Goal: Check status: Check status

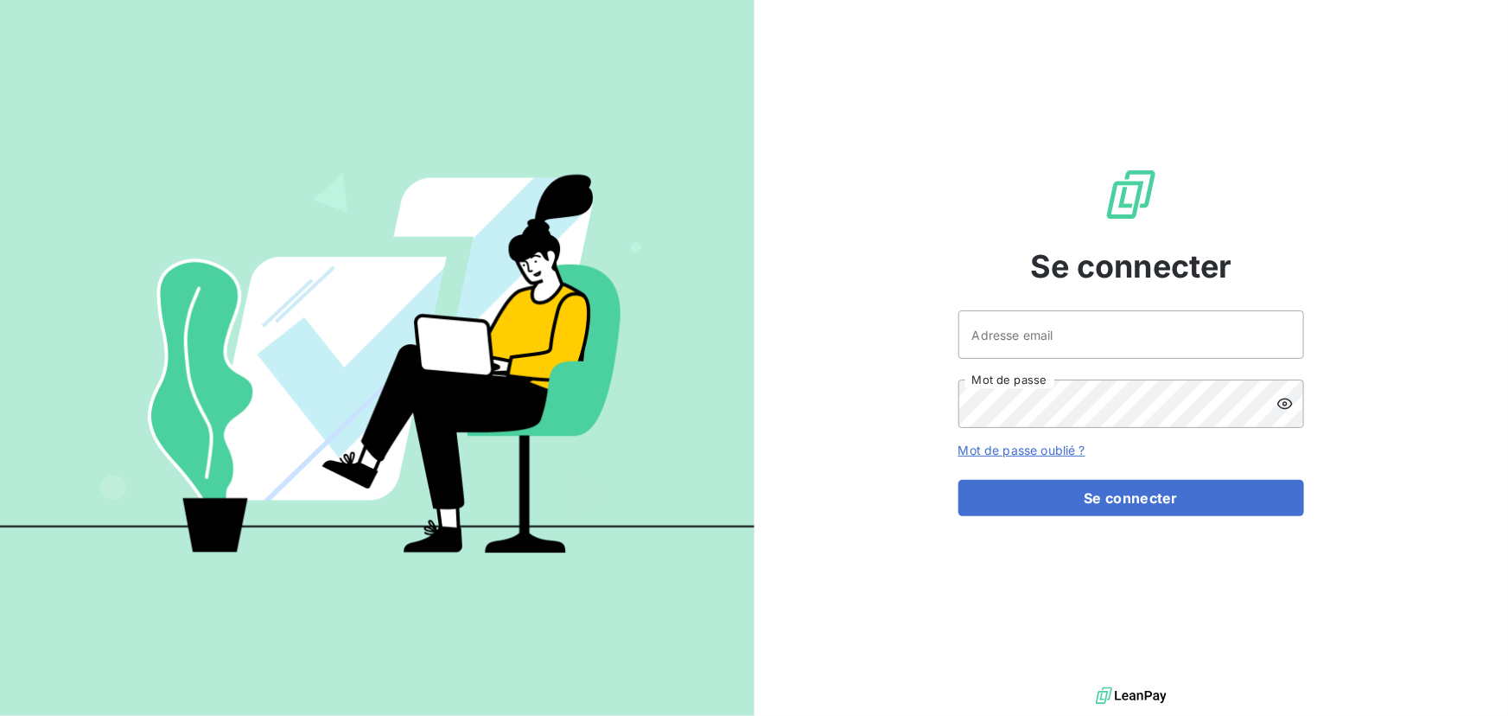
click at [1353, 328] on div "Se connecter Adresse email Mot de passe Mot de passe oublié ? Se connecter" at bounding box center [1132, 341] width 755 height 683
click at [0, 0] on div at bounding box center [0, 0] width 0 height 0
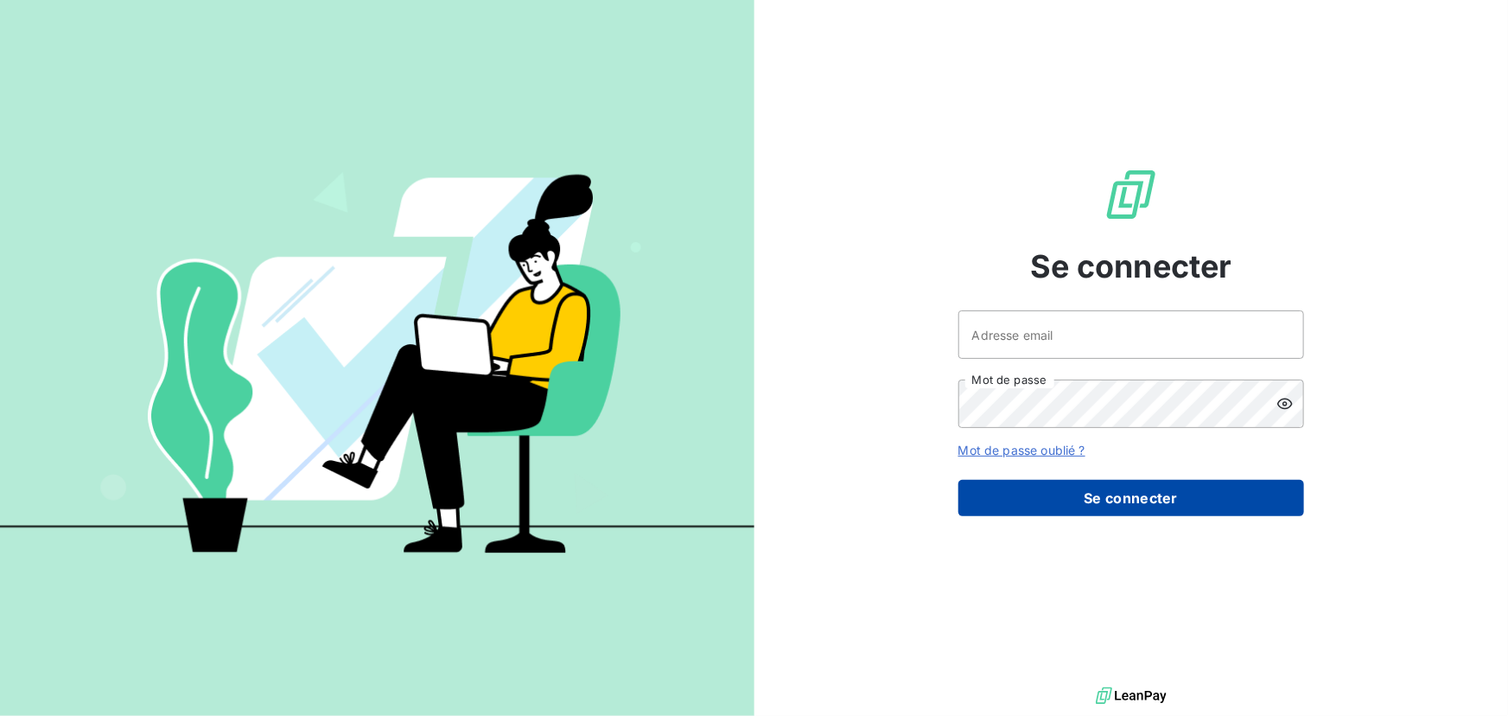
type input "[EMAIL_ADDRESS][DOMAIN_NAME]"
click at [1135, 500] on button "Se connecter" at bounding box center [1131, 498] width 346 height 36
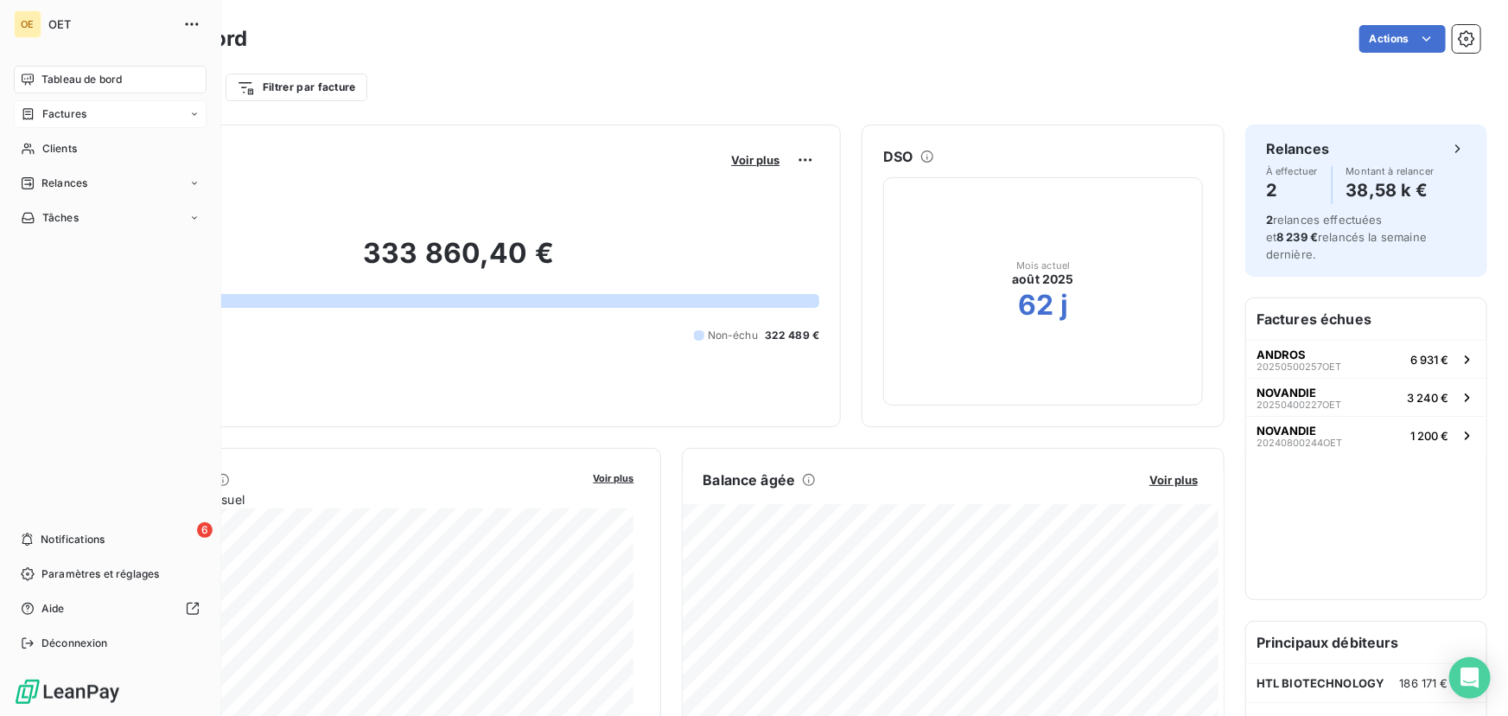
click at [29, 118] on icon at bounding box center [28, 113] width 10 height 11
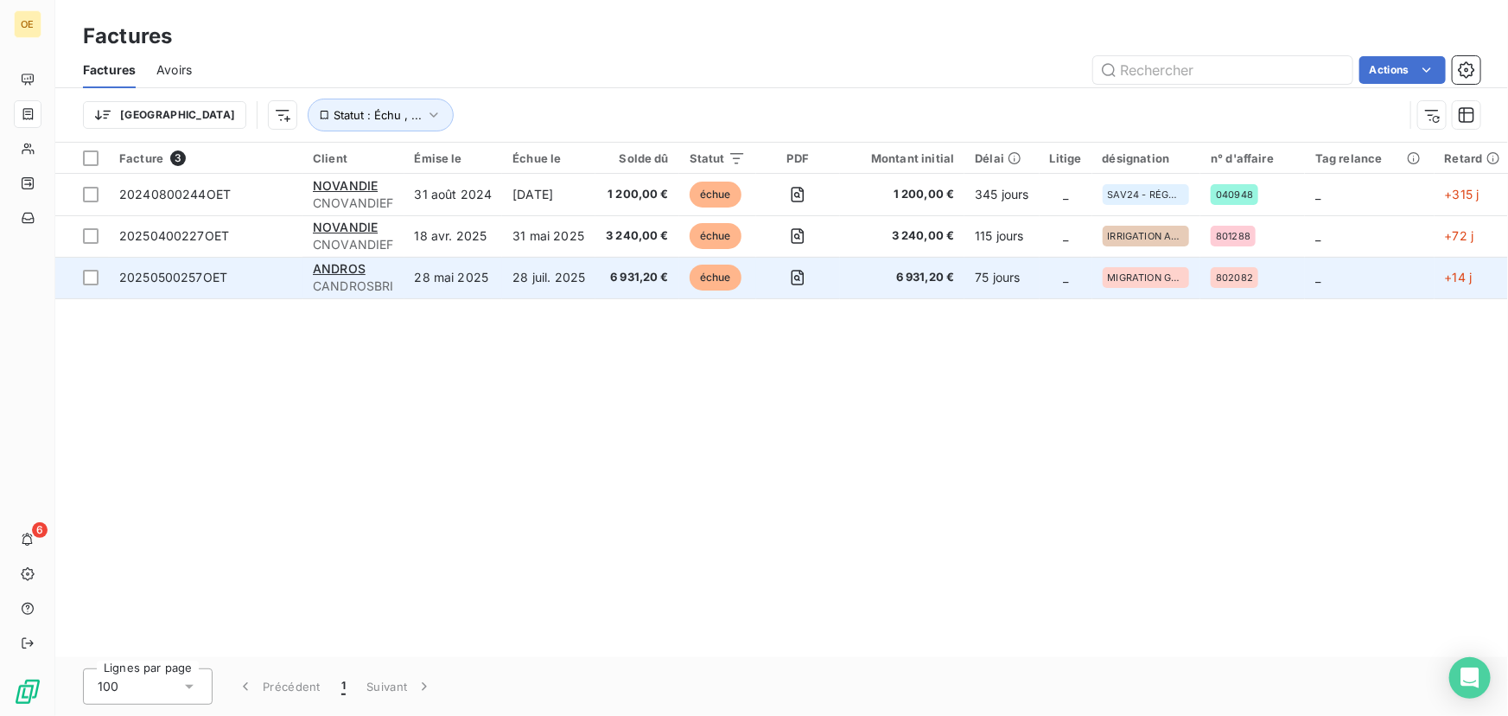
click at [1391, 284] on td "_" at bounding box center [1370, 277] width 130 height 41
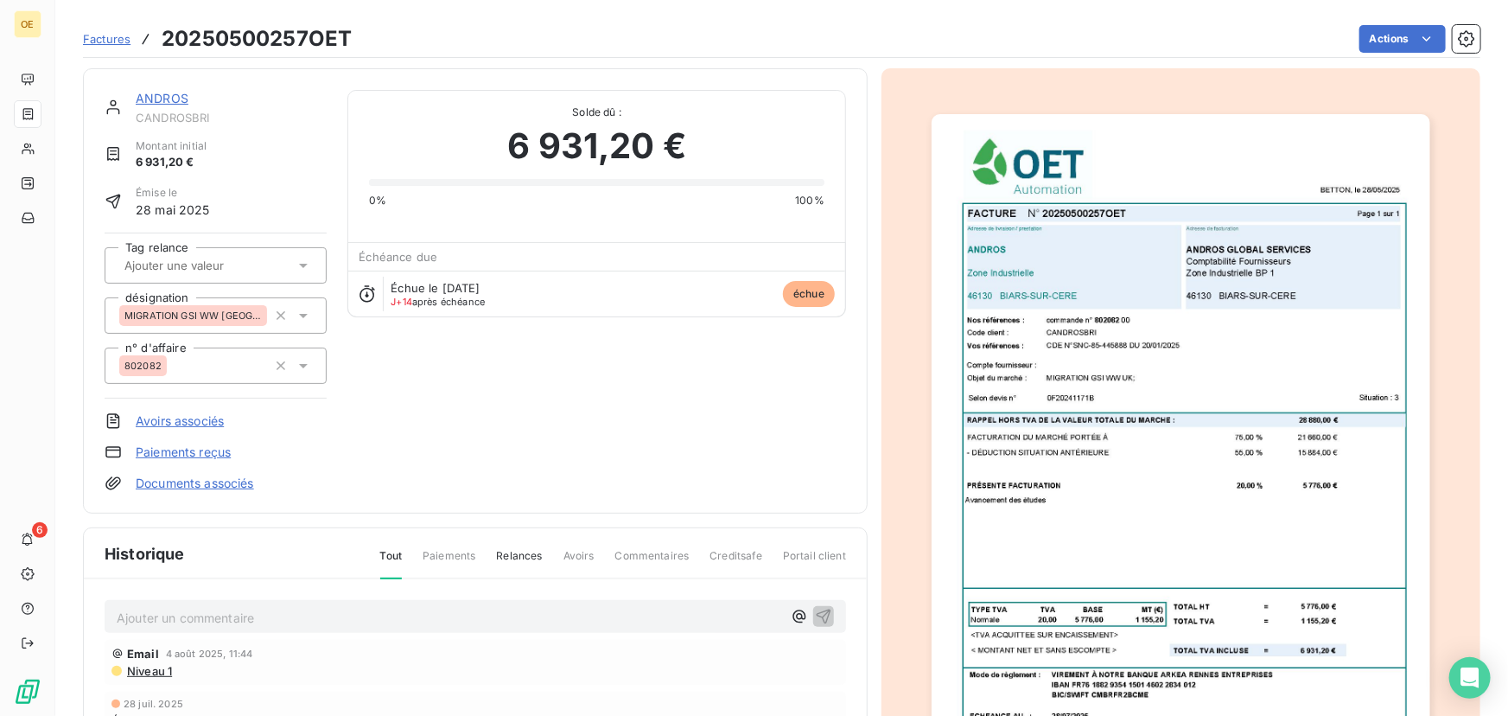
scroll to position [1, 0]
click at [1474, 463] on section "Factures 20250500257OET Actions ANDROS CANDROSBRI Montant initial 6 931,20 € Ém…" at bounding box center [781, 358] width 1453 height 716
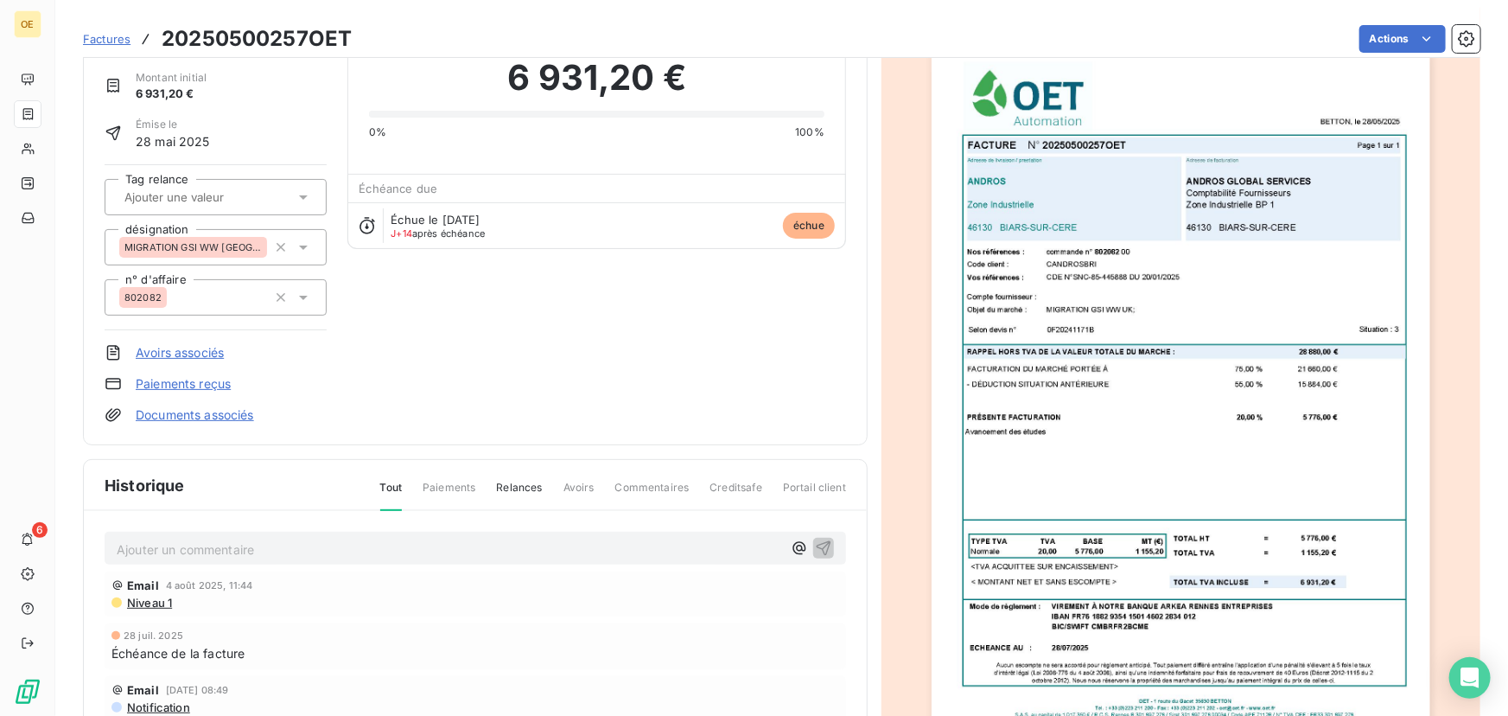
scroll to position [0, 0]
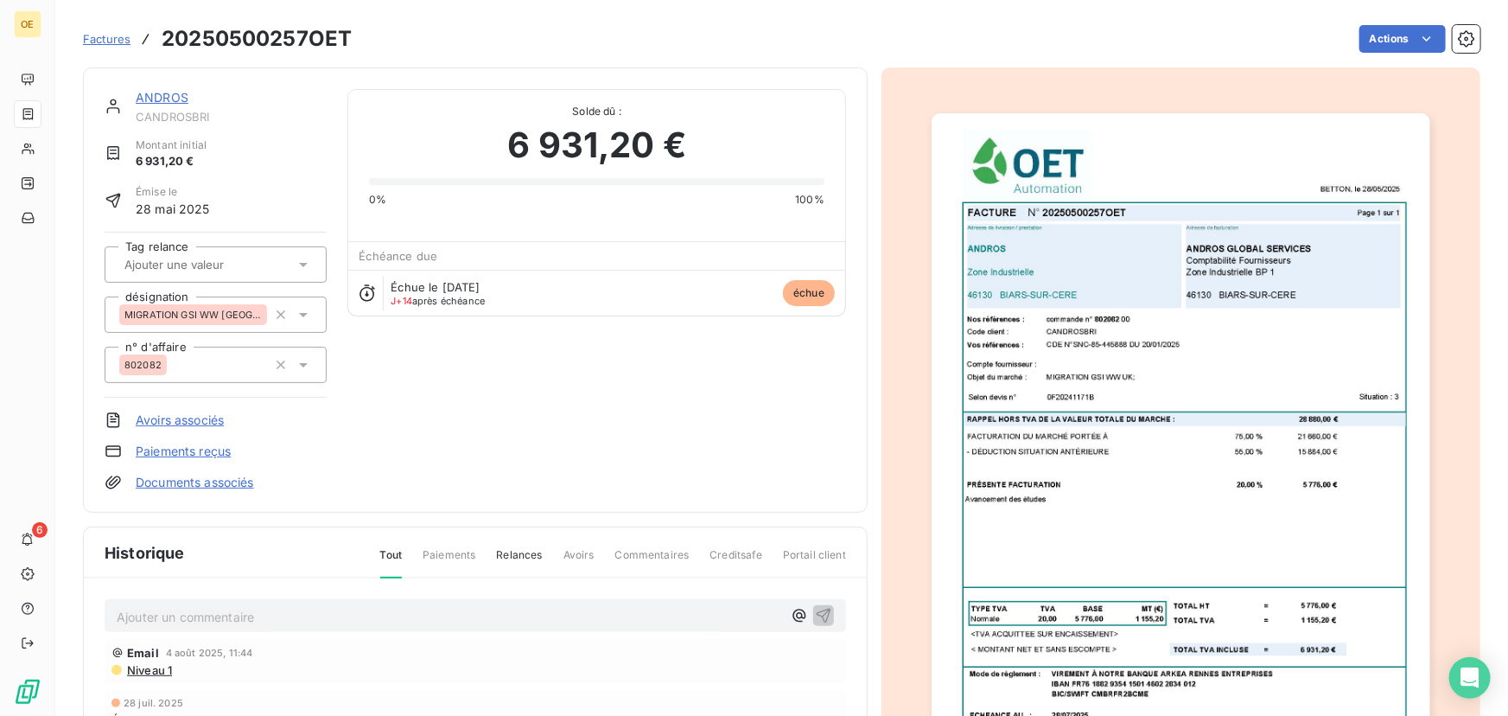
click at [156, 95] on link "ANDROS" at bounding box center [162, 97] width 53 height 15
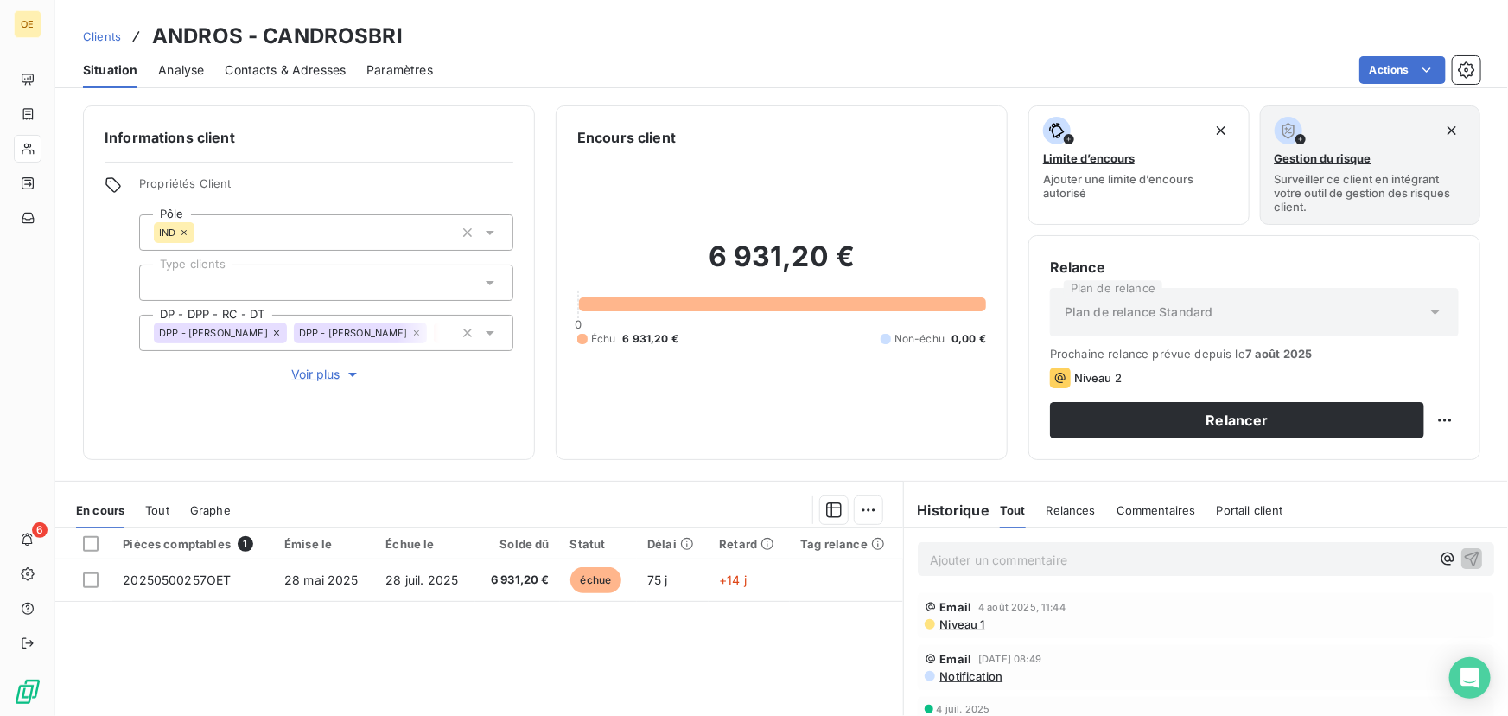
click at [292, 67] on span "Contacts & Adresses" at bounding box center [285, 69] width 121 height 17
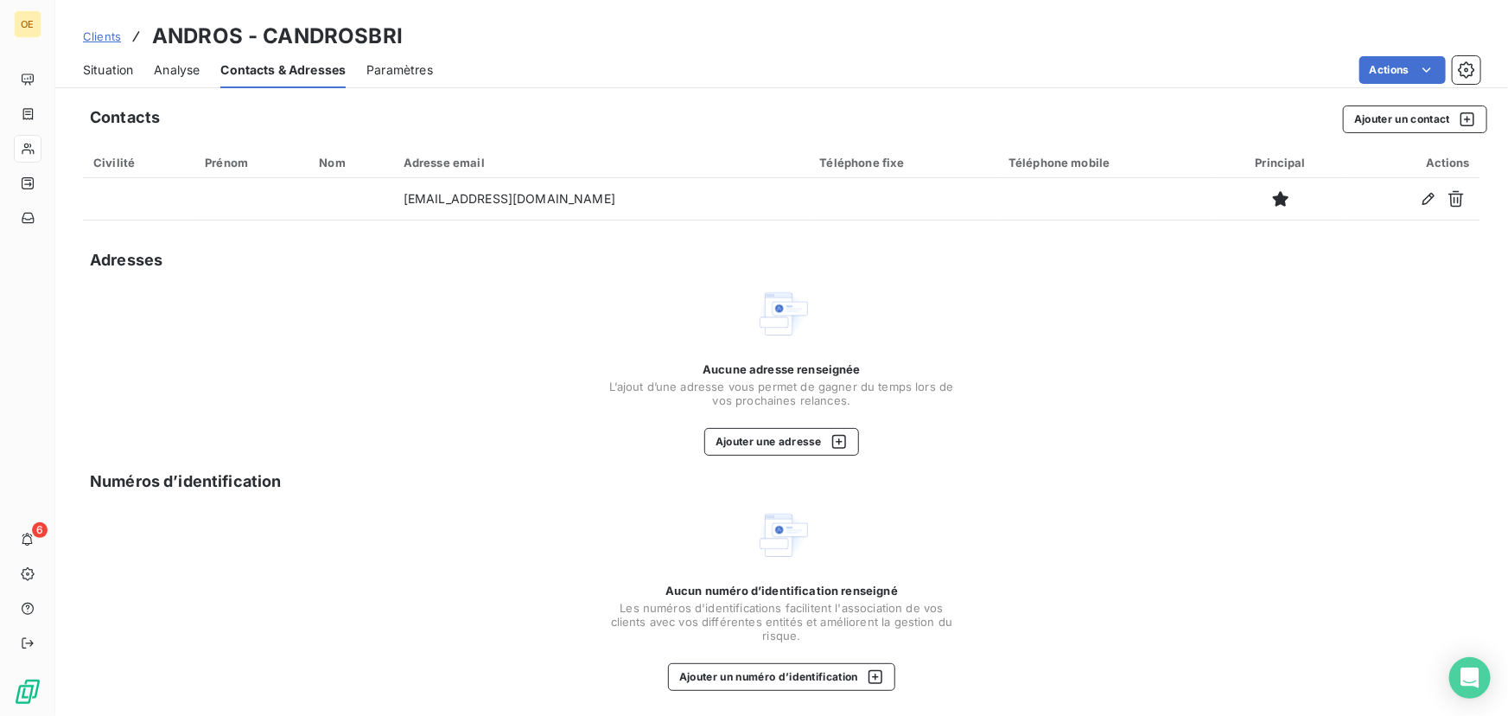
click at [99, 65] on span "Situation" at bounding box center [108, 69] width 50 height 17
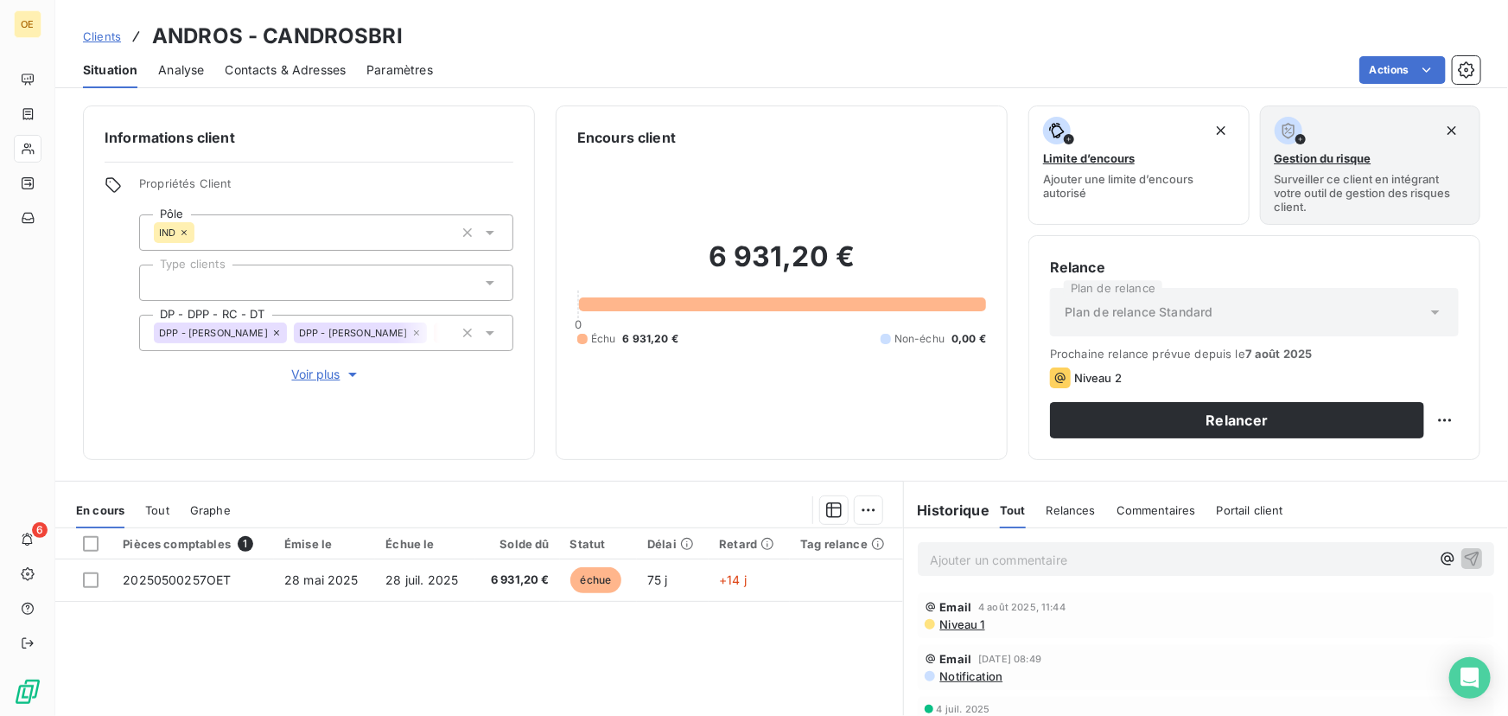
click at [328, 379] on span "Voir plus" at bounding box center [326, 374] width 69 height 17
click at [315, 428] on span "Réduire" at bounding box center [327, 424] width 64 height 17
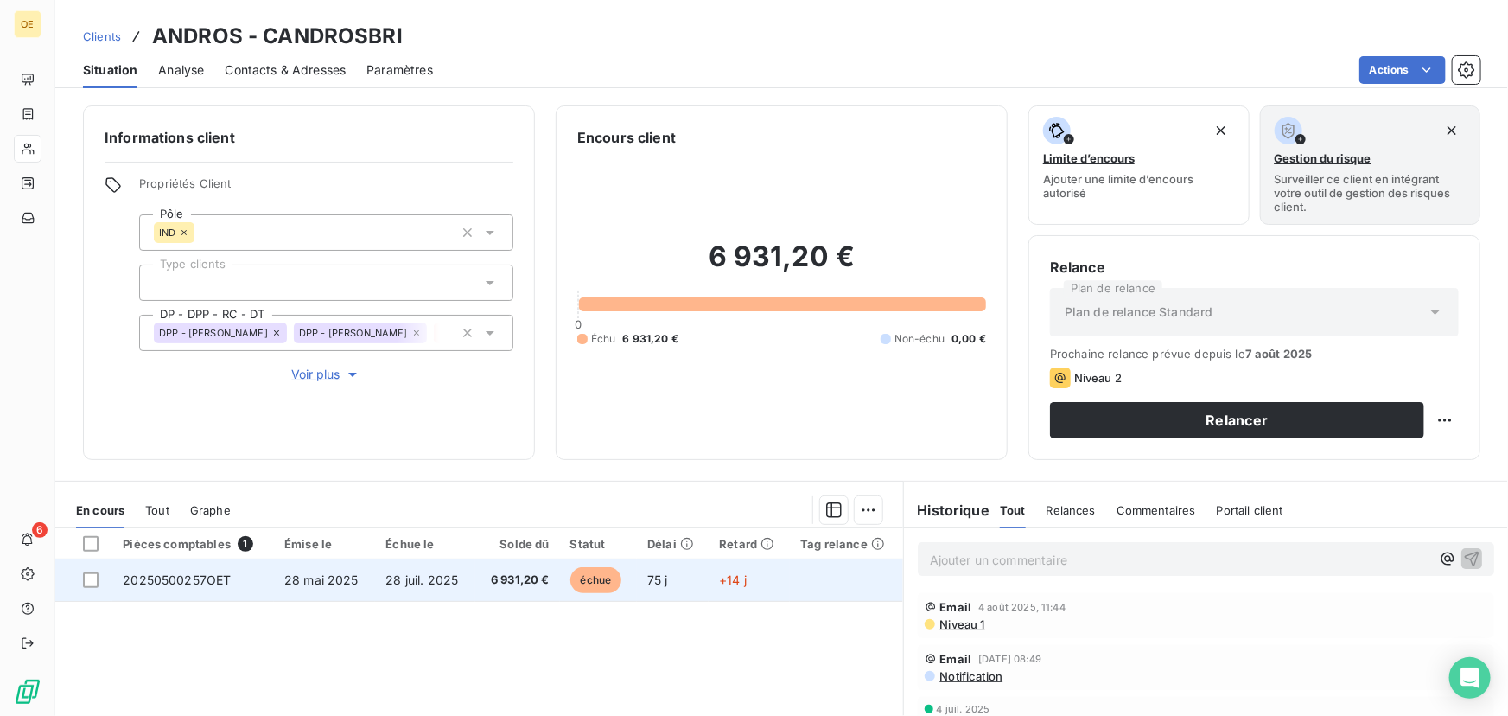
click at [749, 587] on td "+14 j" at bounding box center [749, 579] width 81 height 41
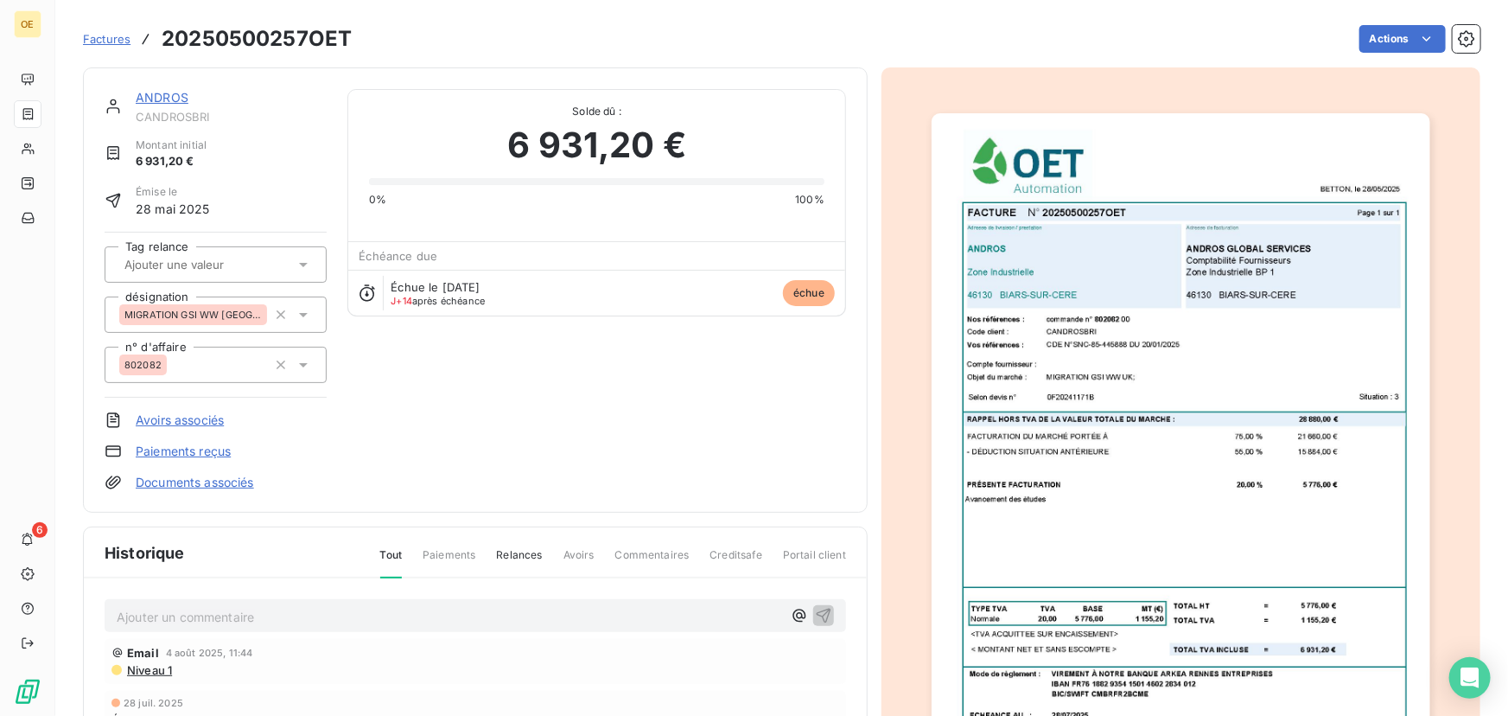
click at [1070, 398] on img "button" at bounding box center [1181, 465] width 498 height 704
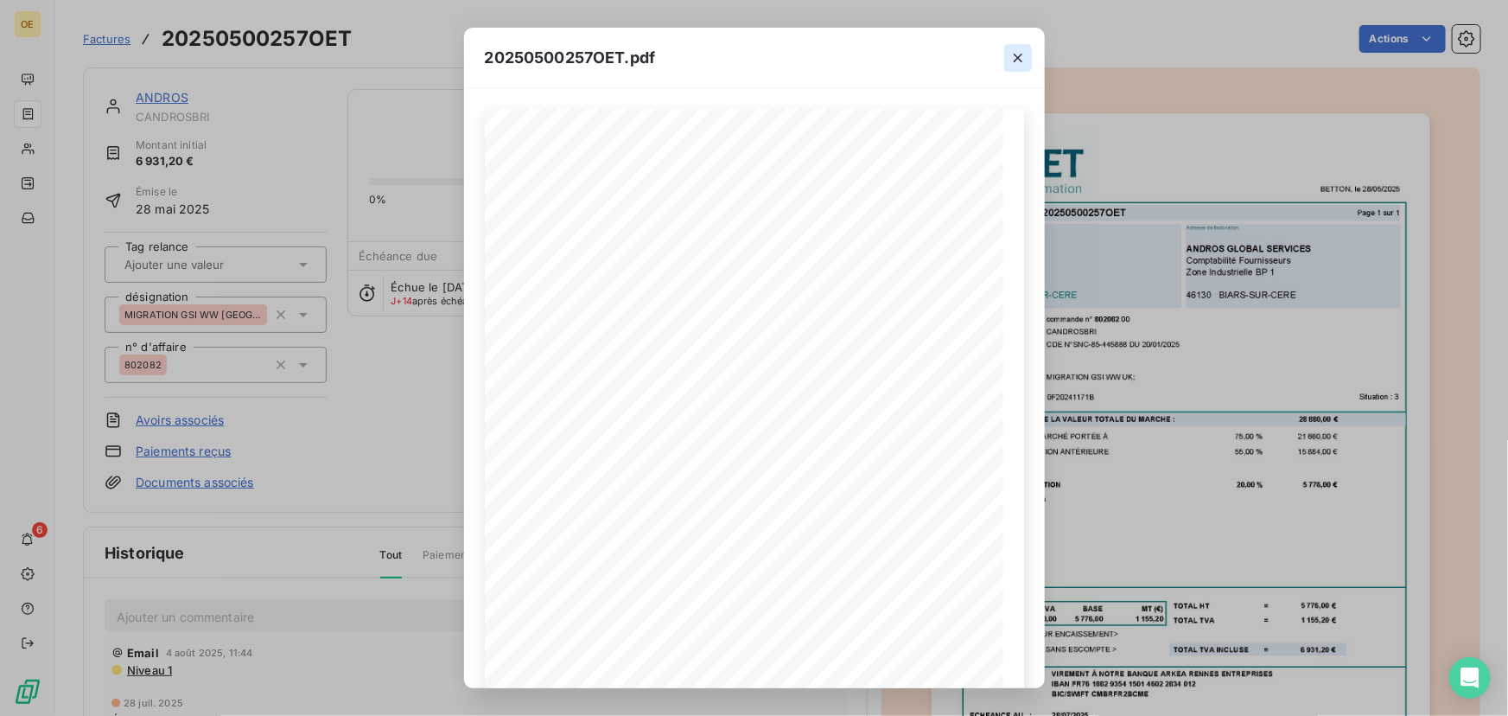
click at [1021, 63] on icon "button" at bounding box center [1017, 57] width 17 height 17
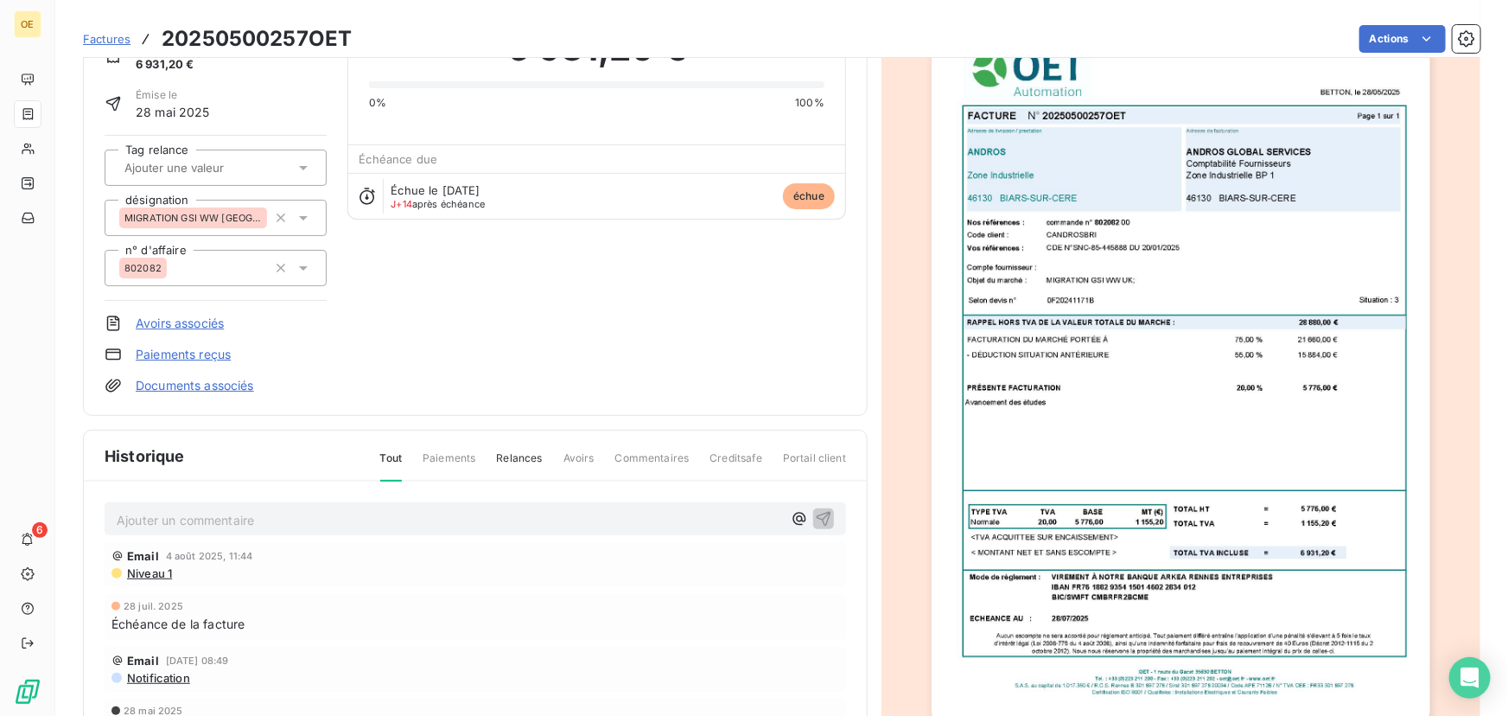
scroll to position [237, 0]
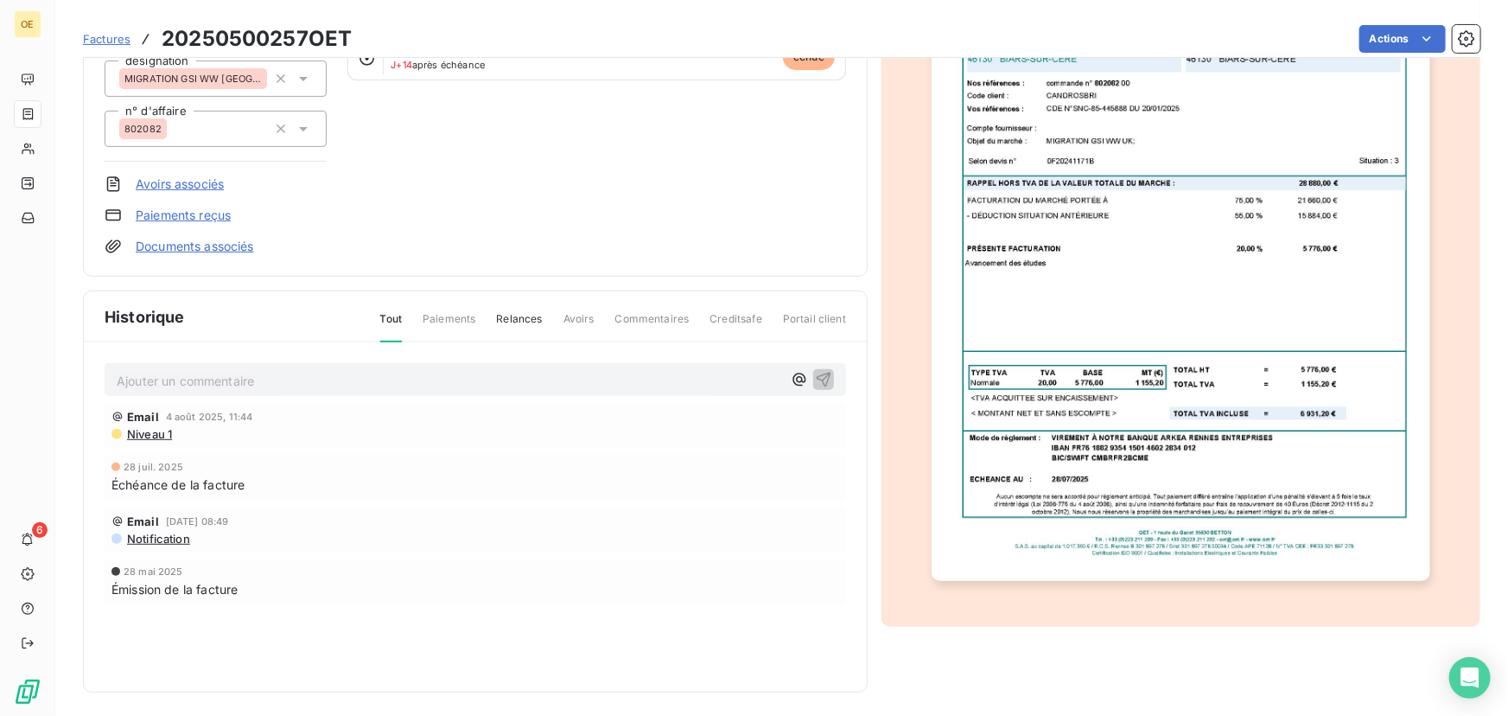
click at [653, 162] on div "ANDROS CANDROSBRI Montant initial 6 931,20 € Émise le 28 mai 2025 Tag relance d…" at bounding box center [476, 54] width 742 height 402
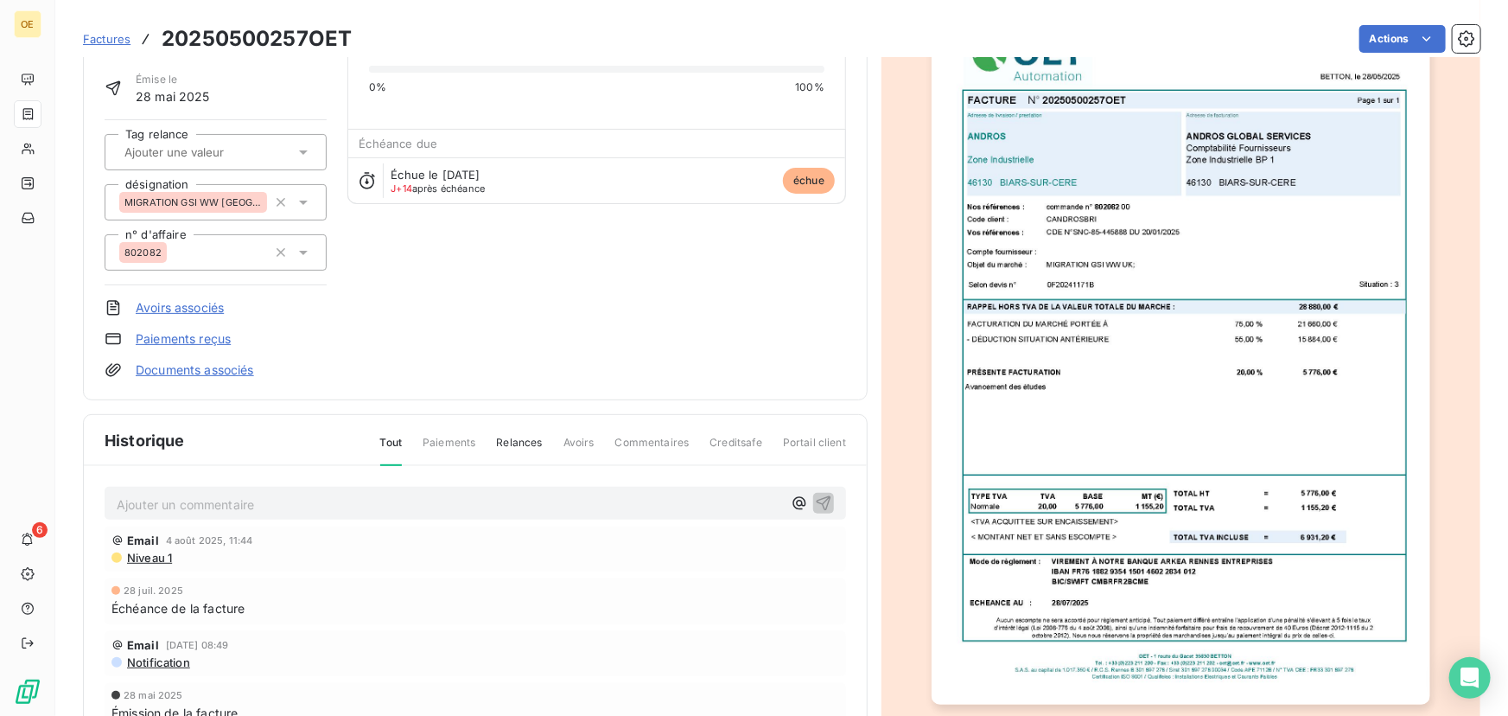
scroll to position [0, 0]
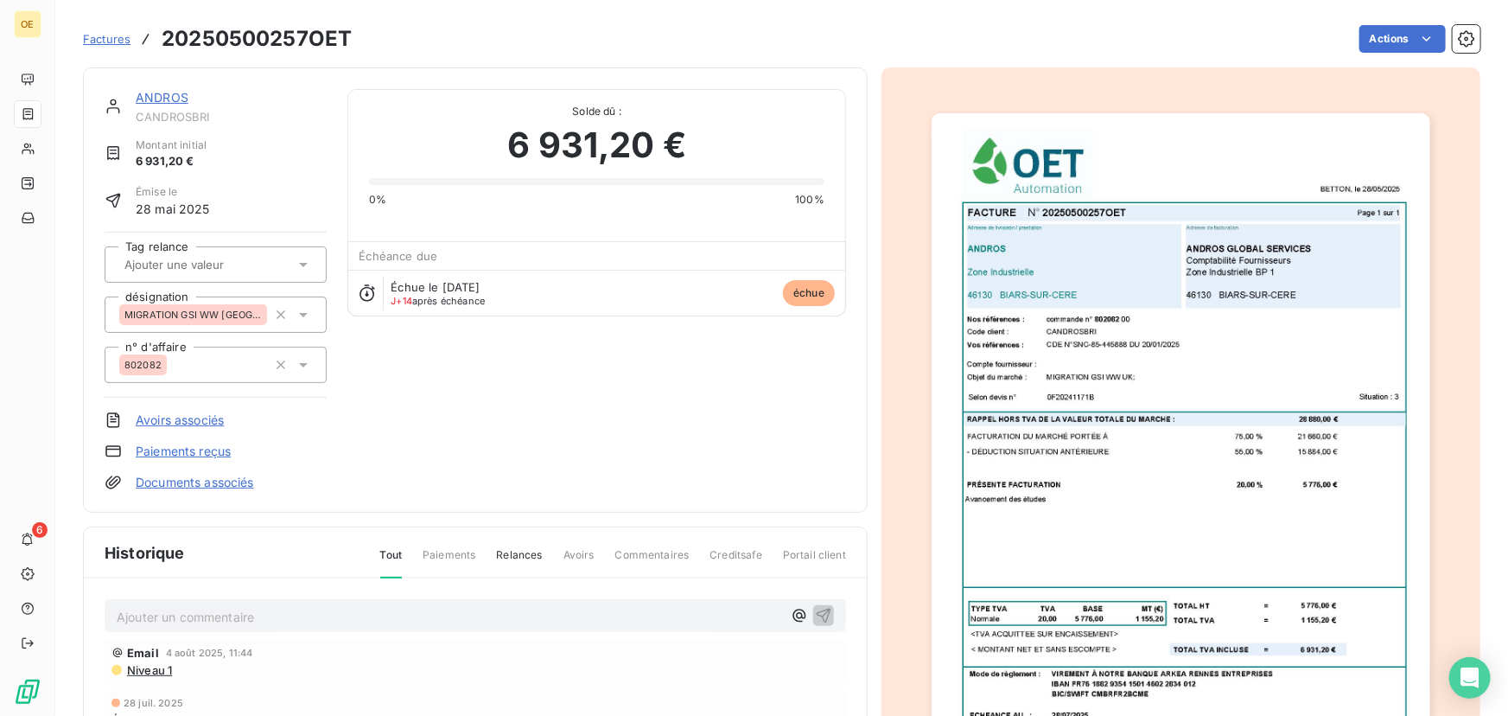
click at [1202, 514] on img "button" at bounding box center [1181, 465] width 498 height 704
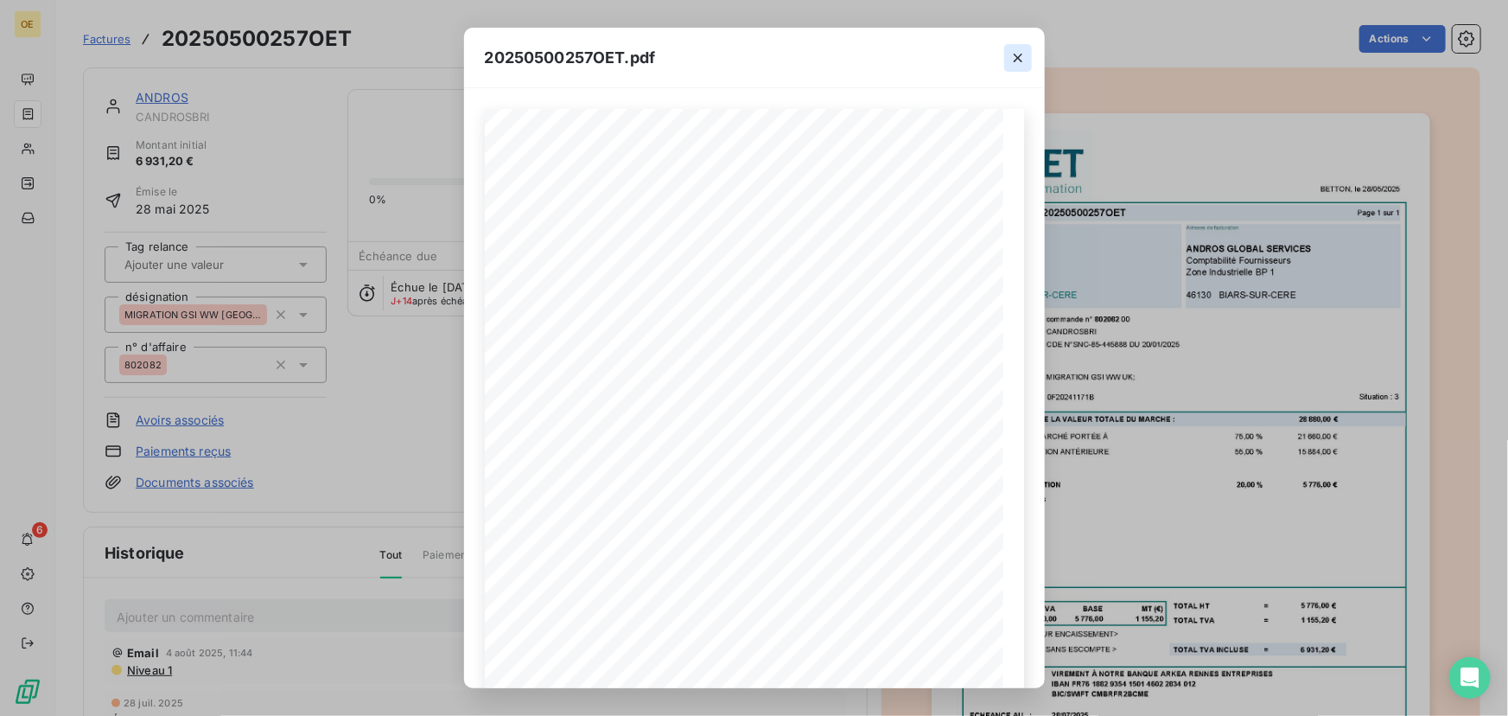
click at [1020, 61] on icon "button" at bounding box center [1017, 57] width 17 height 17
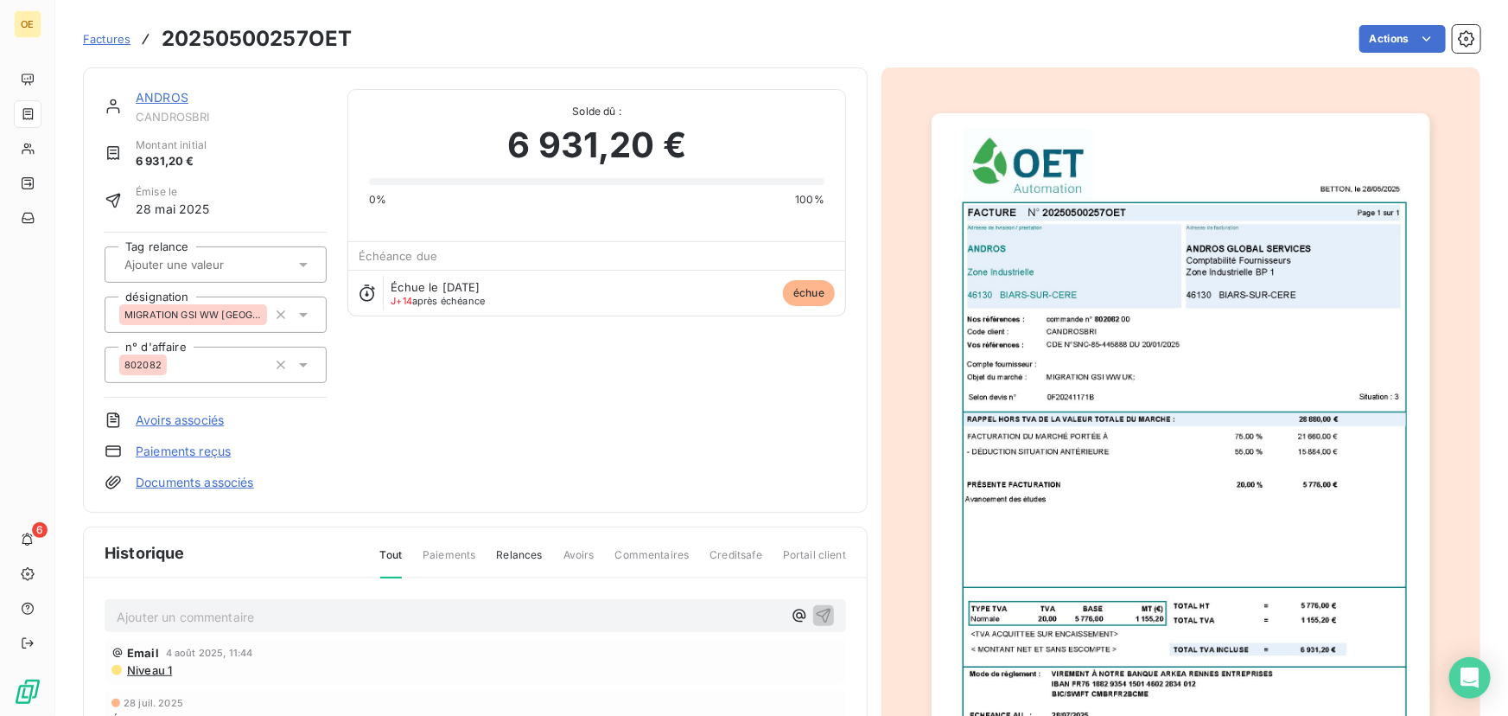
click at [884, 38] on div "Actions" at bounding box center [927, 39] width 1108 height 28
click at [475, 390] on div "ANDROS CANDROSBRI Montant initial 6 931,20 € Émise le 28 mai 2025 Tag relance d…" at bounding box center [476, 290] width 742 height 402
